Goal: Task Accomplishment & Management: Manage account settings

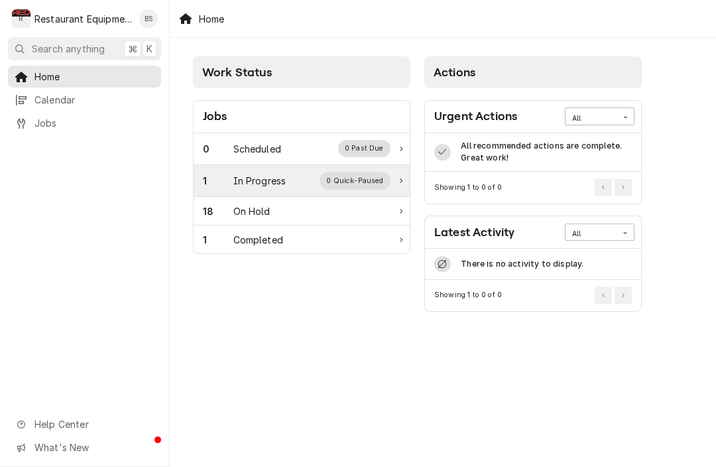
click at [298, 170] on div "1 In Progress 0 Quick-Paused" at bounding box center [302, 181] width 216 height 32
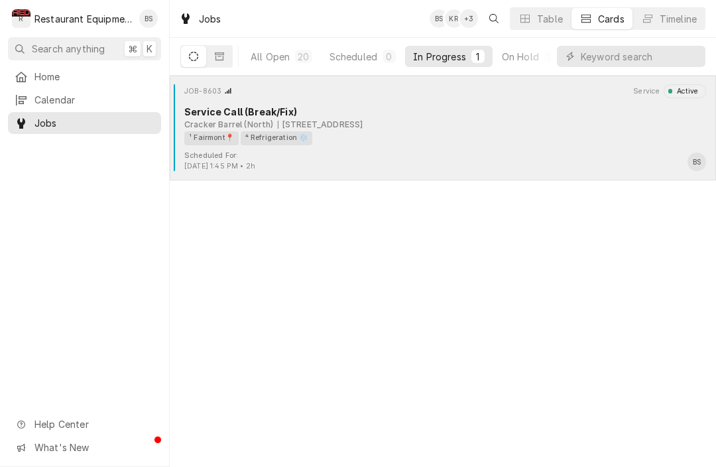
click at [341, 132] on div "¹ Fairmont📍 ⁴ Refrigeration ❄️" at bounding box center [440, 138] width 512 height 14
click at [352, 150] on div "JOB-8603 Service Active Service Call (Break/Fix) Cracker Barrel (North) [STREET…" at bounding box center [442, 117] width 535 height 66
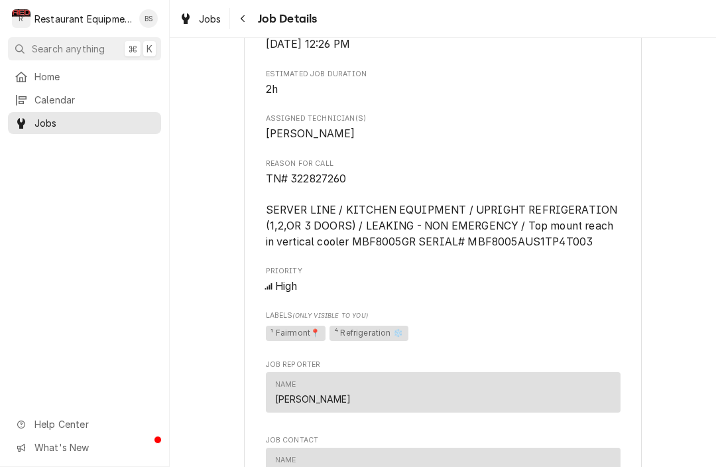
scroll to position [613, 0]
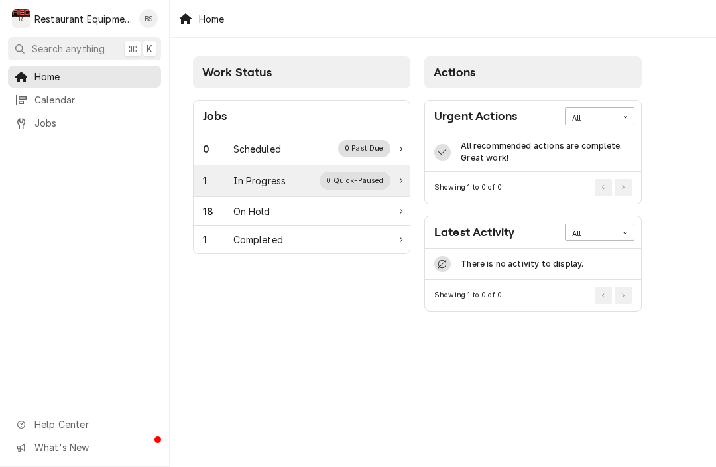
click at [324, 176] on div "0 Quick-Paused" at bounding box center [354, 180] width 71 height 17
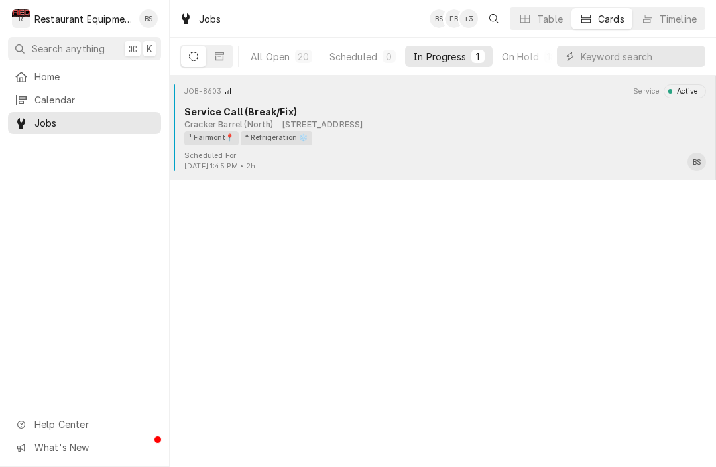
click at [396, 141] on div "¹ Fairmont📍 ⁴ Refrigeration ❄️" at bounding box center [440, 138] width 512 height 14
click at [400, 145] on div "JOB-8603 Service Active Service Call (Break/Fix) Cracker Barrel (North) [STREET…" at bounding box center [442, 117] width 535 height 66
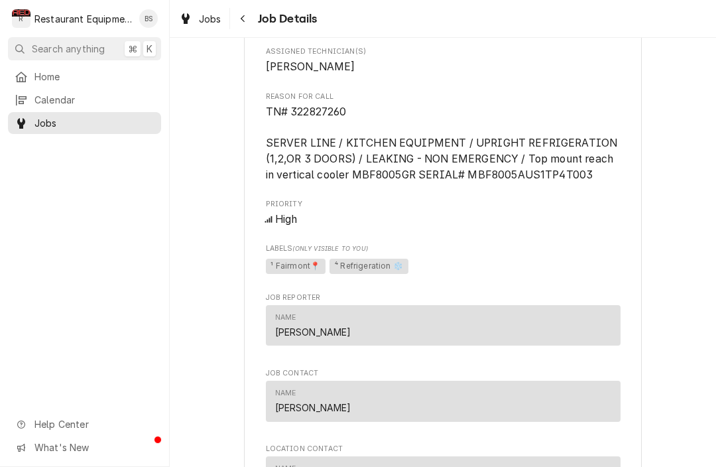
scroll to position [675, 0]
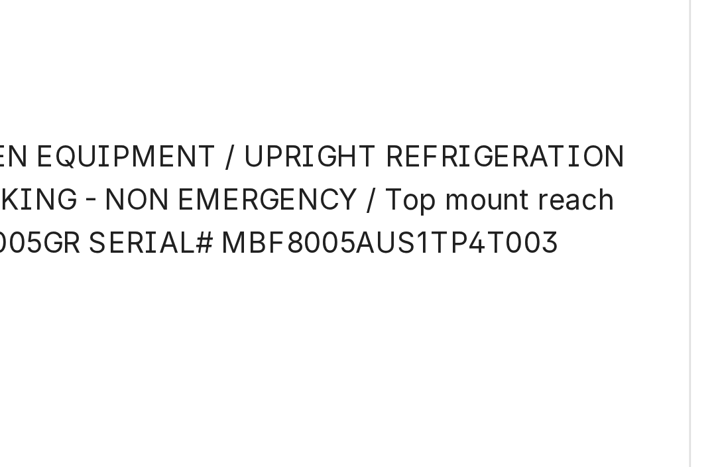
click at [266, 105] on span "TN# 322827260 SERVER LINE / KITCHEN EQUIPMENT / UPRIGHT REFRIGERATION (1,2,OR 3…" at bounding box center [443, 140] width 355 height 76
click at [266, 104] on span "TN# 322827260 SERVER LINE / KITCHEN EQUIPMENT / UPRIGHT REFRIGERATION (1,2,OR 3…" at bounding box center [443, 140] width 355 height 76
click at [266, 105] on span "TN# 322827260 SERVER LINE / KITCHEN EQUIPMENT / UPRIGHT REFRIGERATION (1,2,OR 3…" at bounding box center [443, 140] width 355 height 76
click at [266, 104] on span "TN# 322827260 SERVER LINE / KITCHEN EQUIPMENT / UPRIGHT REFRIGERATION (1,2,OR 3…" at bounding box center [443, 140] width 355 height 76
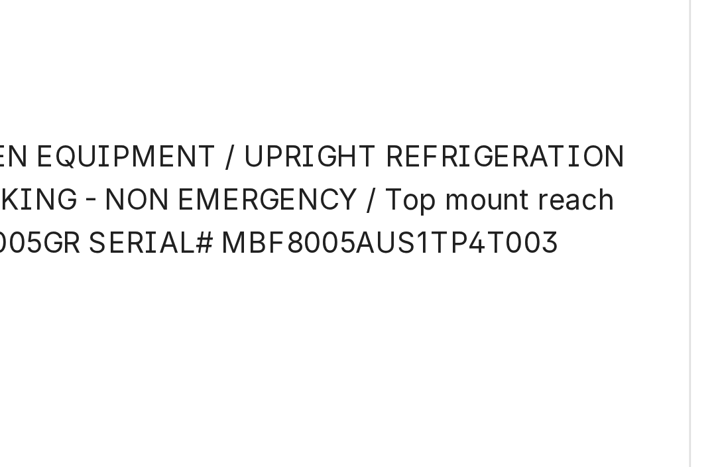
click at [266, 105] on span "TN# 322827260 SERVER LINE / KITCHEN EQUIPMENT / UPRIGHT REFRIGERATION (1,2,OR 3…" at bounding box center [443, 140] width 355 height 76
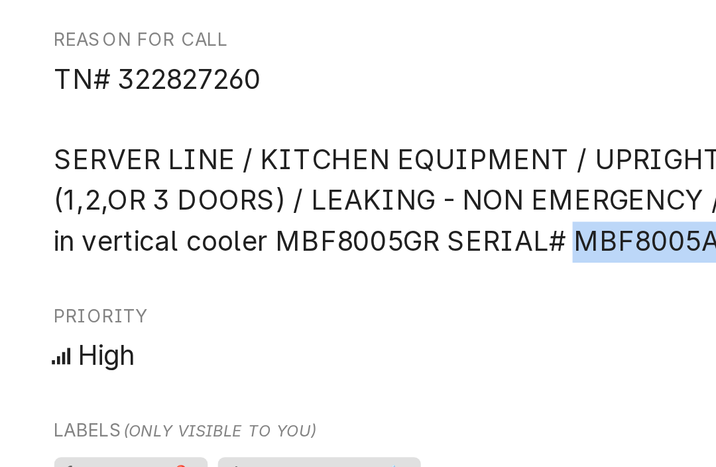
click at [266, 109] on span "TN# 322827260 SERVER LINE / KITCHEN EQUIPMENT / UPRIGHT REFRIGERATION (1,2,OR 3…" at bounding box center [443, 140] width 355 height 76
